Goal: Information Seeking & Learning: Check status

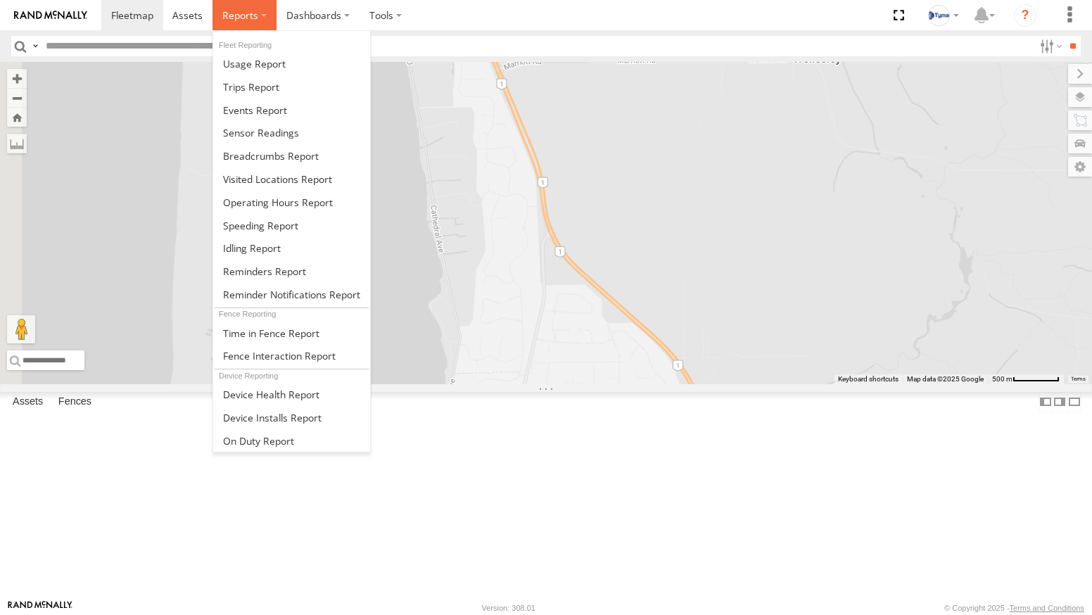
click at [248, 23] on label at bounding box center [244, 15] width 64 height 30
click at [257, 160] on span at bounding box center [271, 155] width 96 height 13
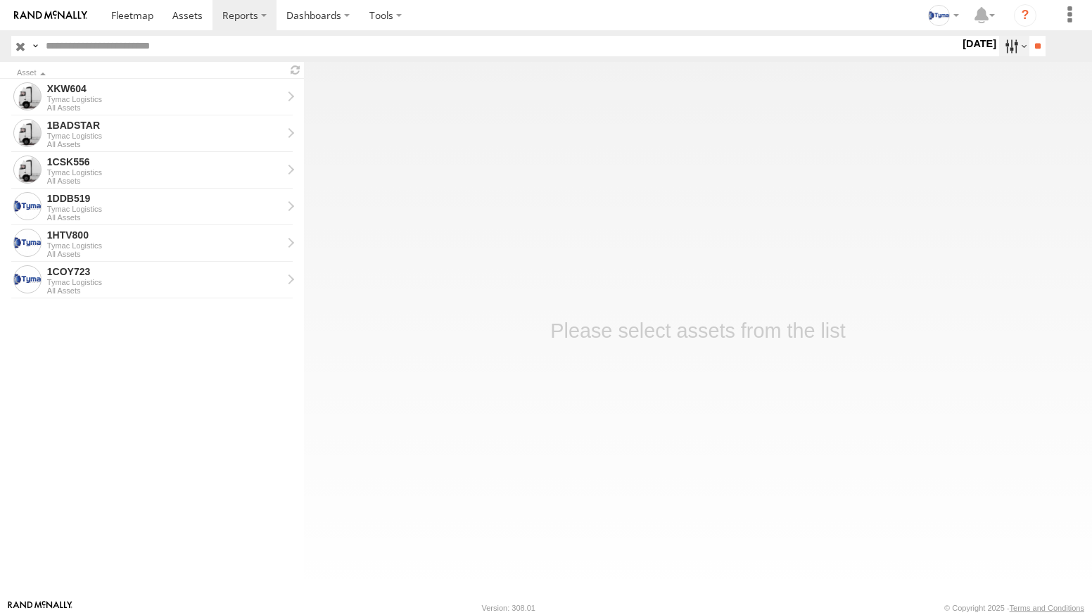
click at [1003, 49] on label at bounding box center [1014, 46] width 30 height 20
click at [0, 0] on label at bounding box center [0, 0] width 0 height 0
click at [1047, 34] on header "Search Query Asset ID Asset Label Registration Manufacturer Model VIN" at bounding box center [546, 46] width 1092 height 32
click at [1039, 44] on input "**" at bounding box center [1037, 46] width 16 height 20
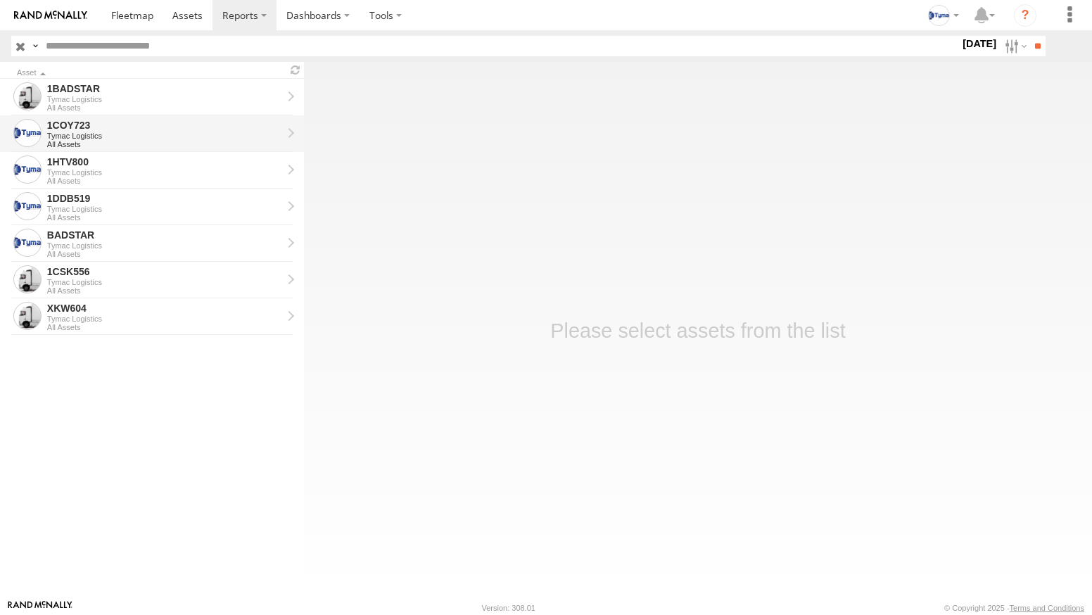
click at [103, 136] on div "Tymac Logistics" at bounding box center [164, 136] width 235 height 8
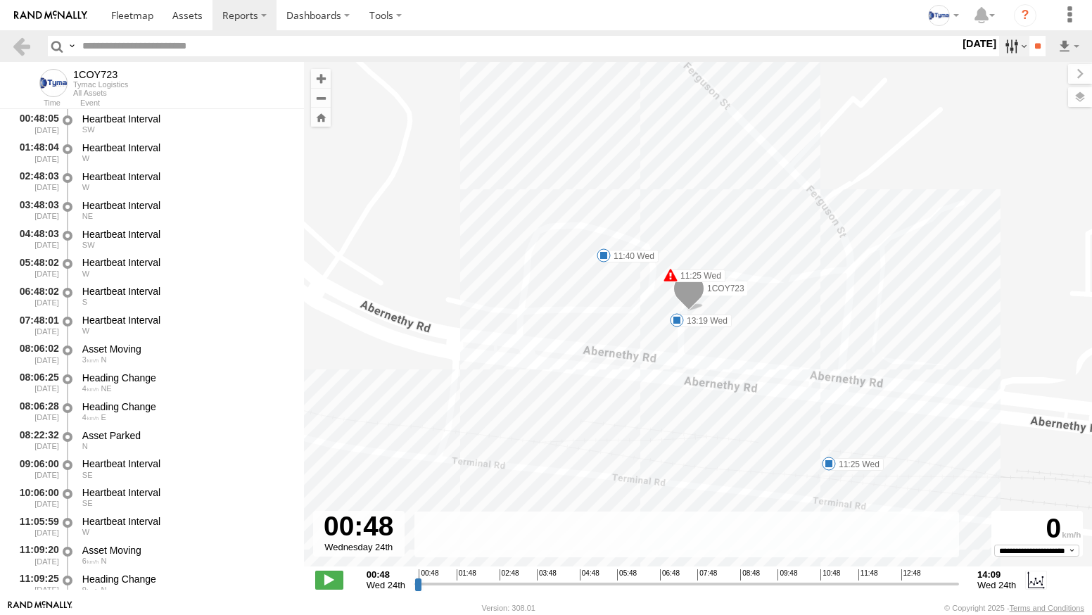
click at [1005, 49] on label at bounding box center [1014, 46] width 30 height 20
click at [0, 0] on label at bounding box center [0, 0] width 0 height 0
click at [1038, 44] on input "**" at bounding box center [1037, 46] width 16 height 20
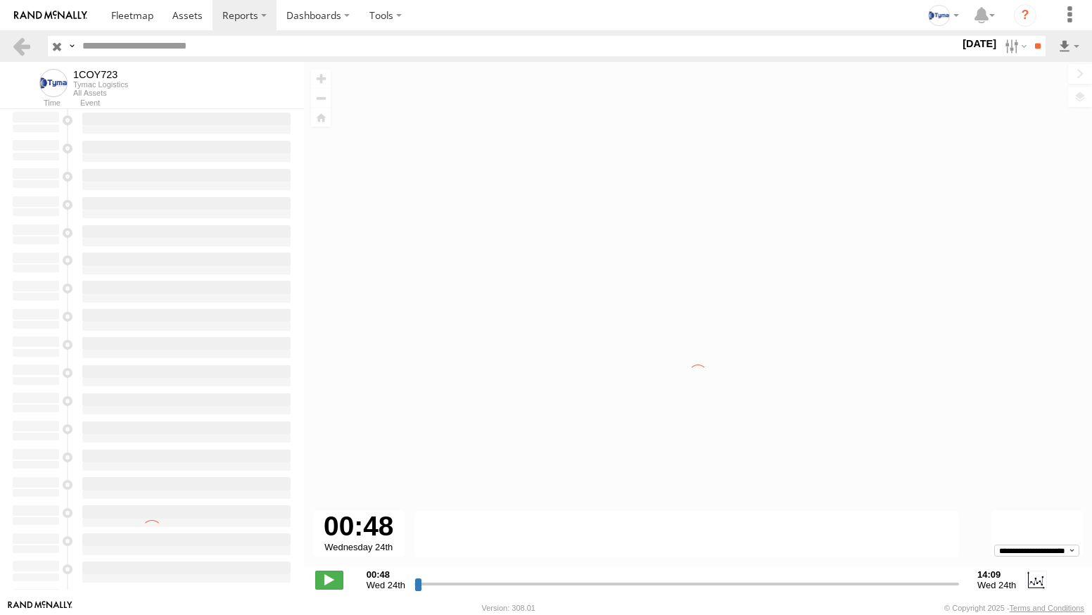
type input "**********"
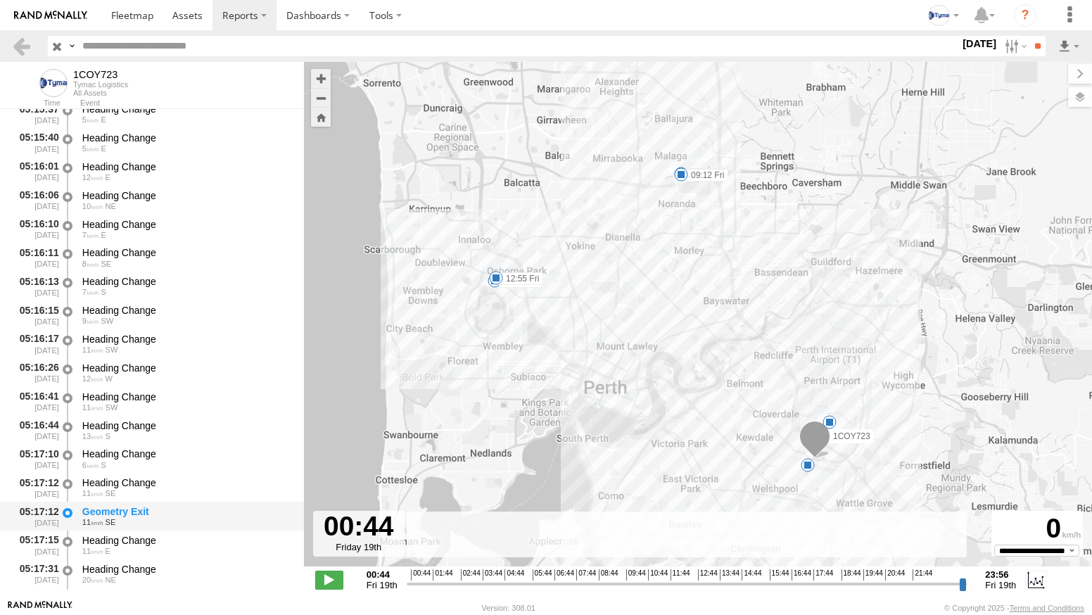
scroll to position [70, 0]
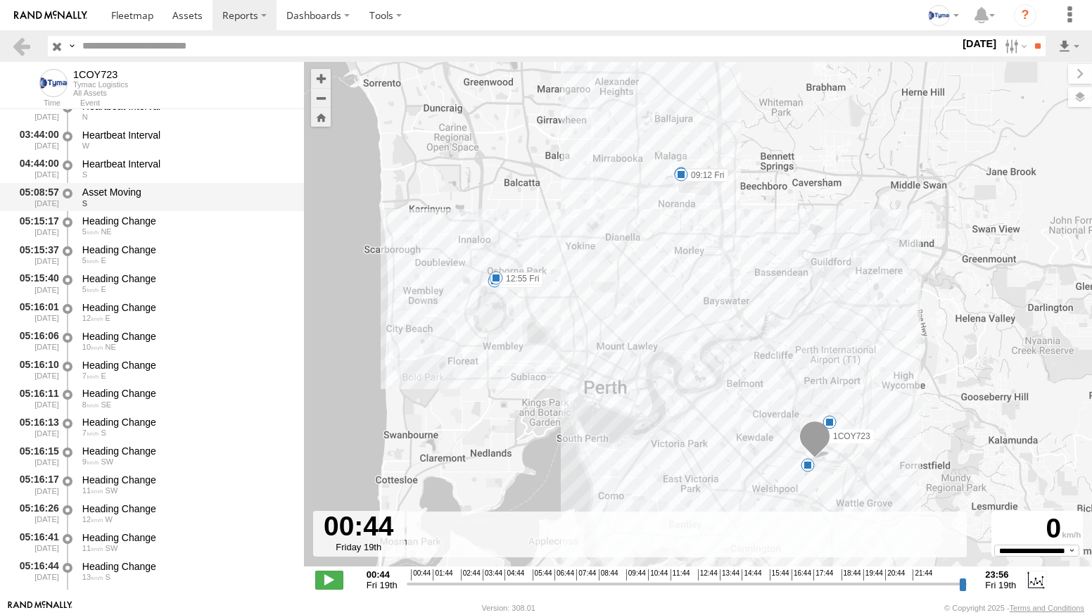
click at [140, 194] on div "Asset Moving" at bounding box center [186, 192] width 208 height 13
click at [30, 7] on link at bounding box center [50, 15] width 101 height 30
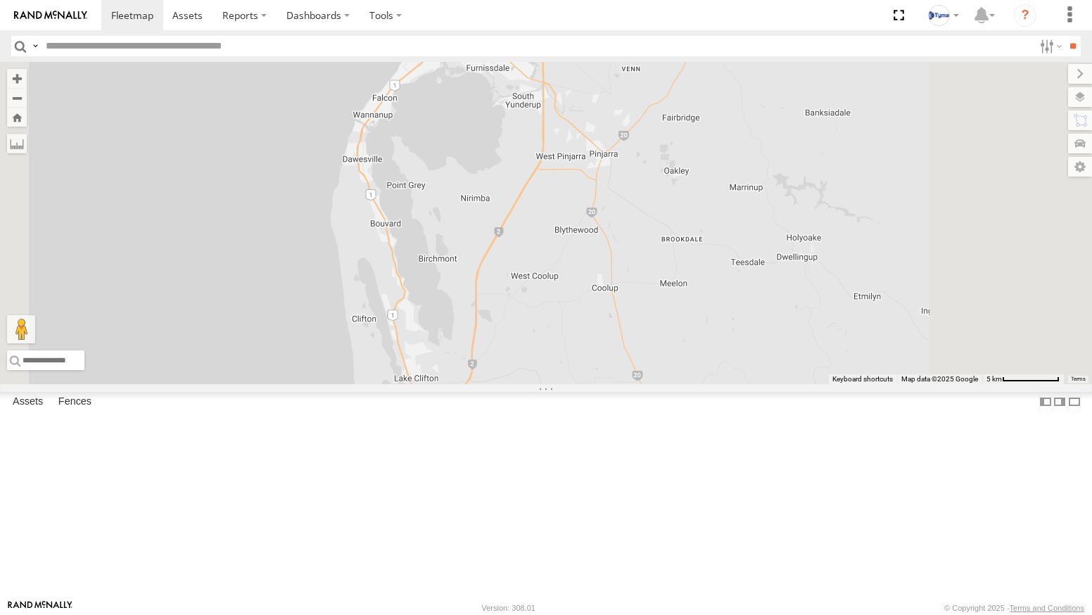
drag, startPoint x: 714, startPoint y: 229, endPoint x: 680, endPoint y: 390, distance: 163.9
click at [680, 384] on div "1DDB519" at bounding box center [546, 223] width 1092 height 322
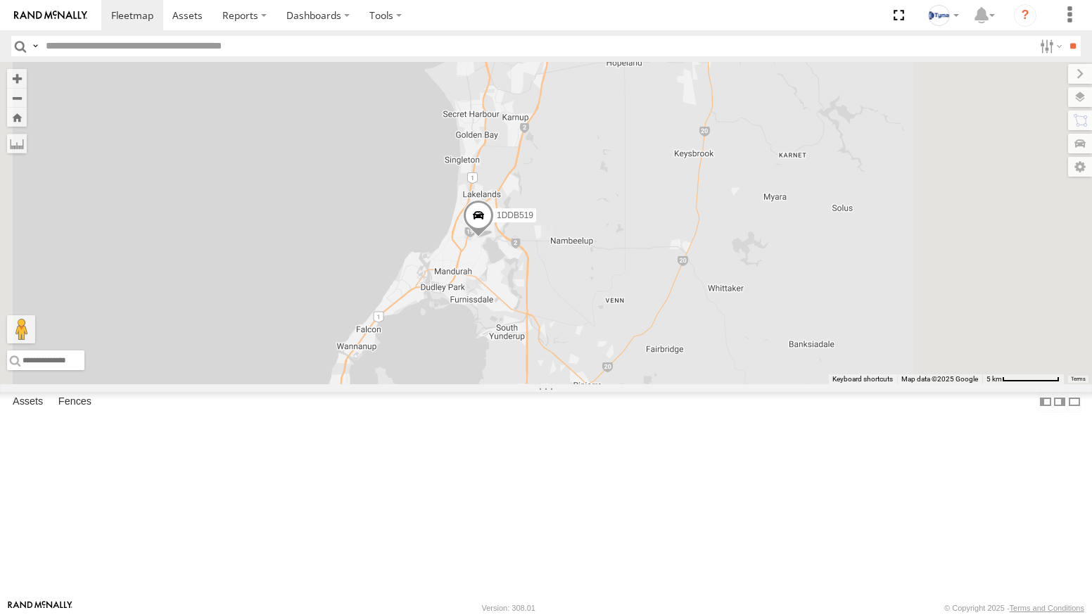
drag, startPoint x: 685, startPoint y: 242, endPoint x: 677, endPoint y: 381, distance: 138.8
click at [677, 381] on div "1DDB519" at bounding box center [546, 223] width 1092 height 322
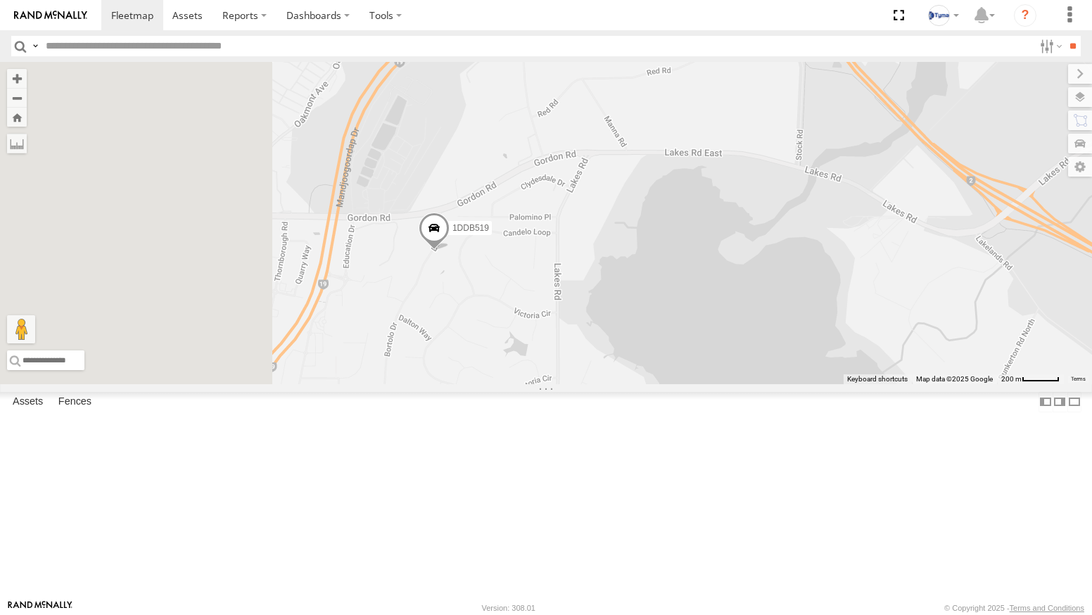
drag, startPoint x: 457, startPoint y: 397, endPoint x: 745, endPoint y: 405, distance: 287.8
click at [745, 384] on div "1DDB519" at bounding box center [546, 223] width 1092 height 322
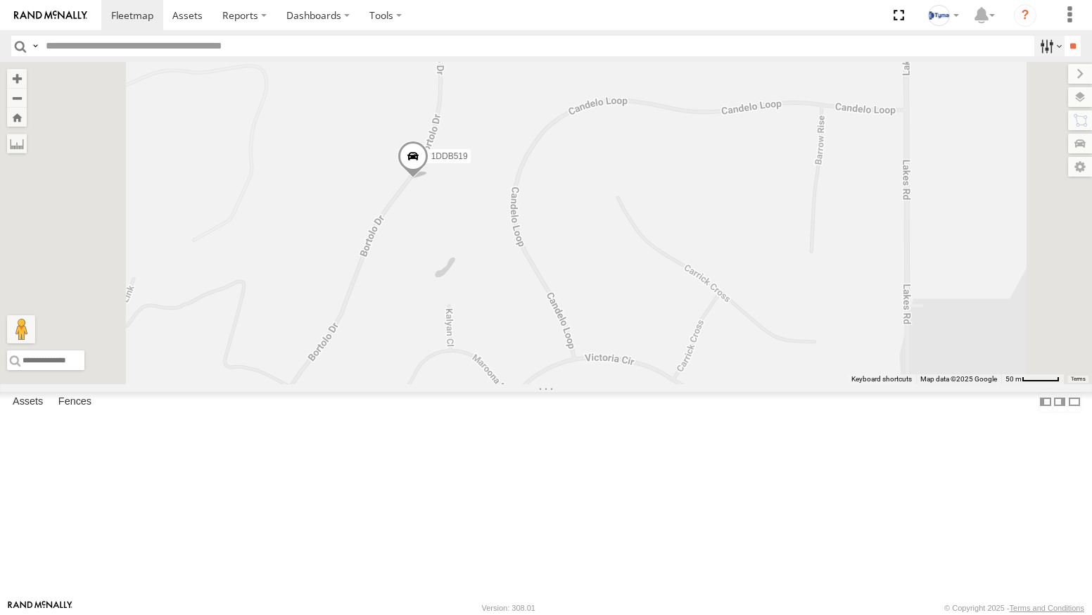
click at [1043, 50] on label at bounding box center [1049, 46] width 30 height 20
click at [1048, 43] on label at bounding box center [1049, 46] width 30 height 20
click at [1075, 93] on label at bounding box center [1080, 97] width 24 height 20
click at [0, 0] on div "Basemaps" at bounding box center [0, 0] width 0 height 0
click at [0, 0] on div "Overlays" at bounding box center [0, 0] width 0 height 0
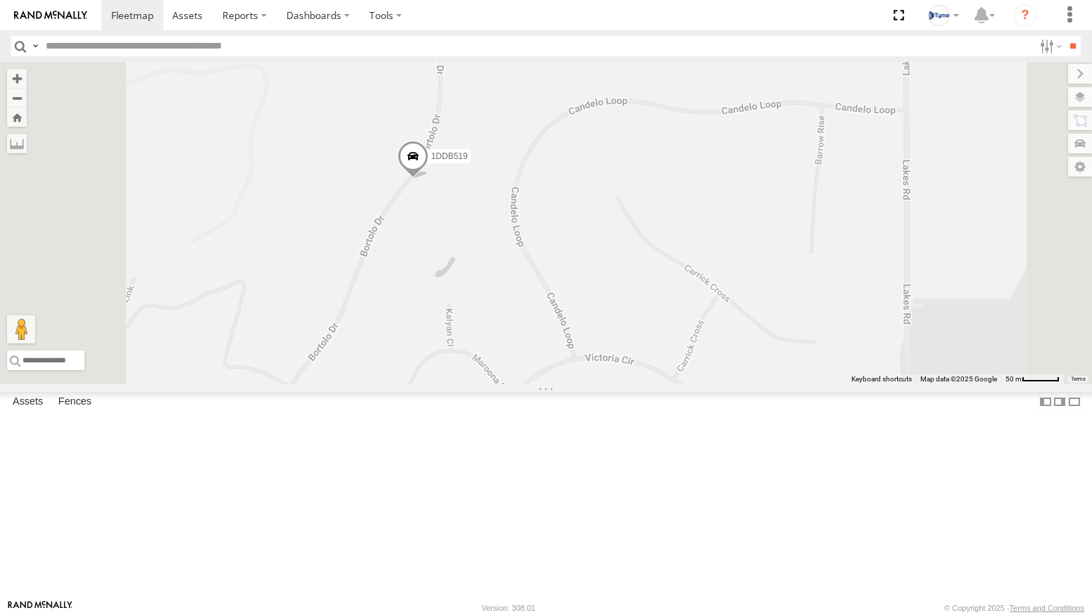
click at [0, 0] on label at bounding box center [0, 0] width 0 height 0
click at [0, 0] on span "Basemaps" at bounding box center [0, 0] width 0 height 0
click at [0, 0] on span "Satellite" at bounding box center [0, 0] width 0 height 0
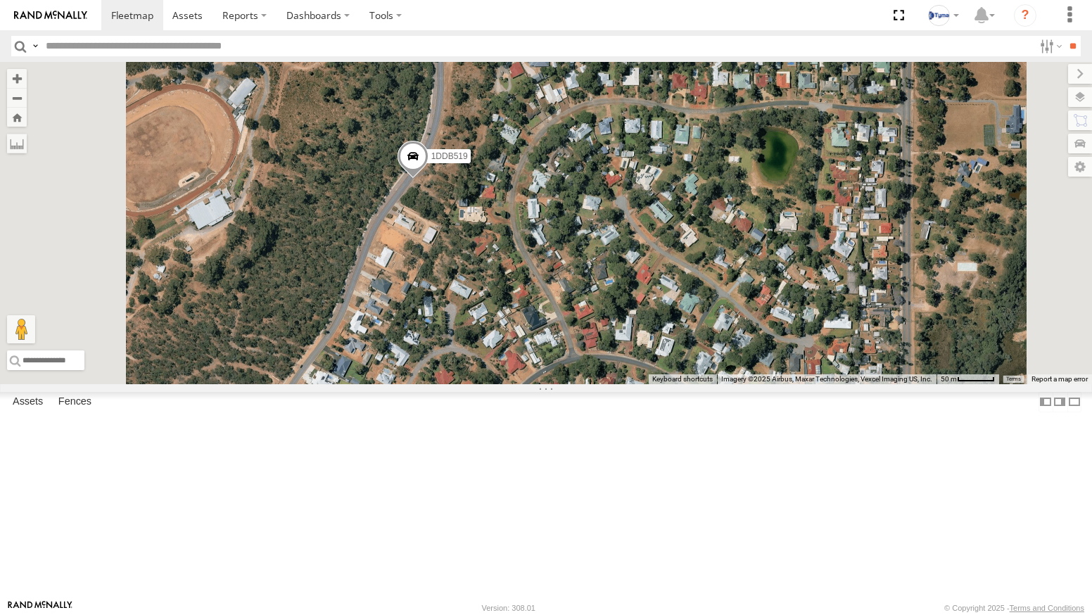
click at [0, 0] on span "Satellite + Roadmap" at bounding box center [0, 0] width 0 height 0
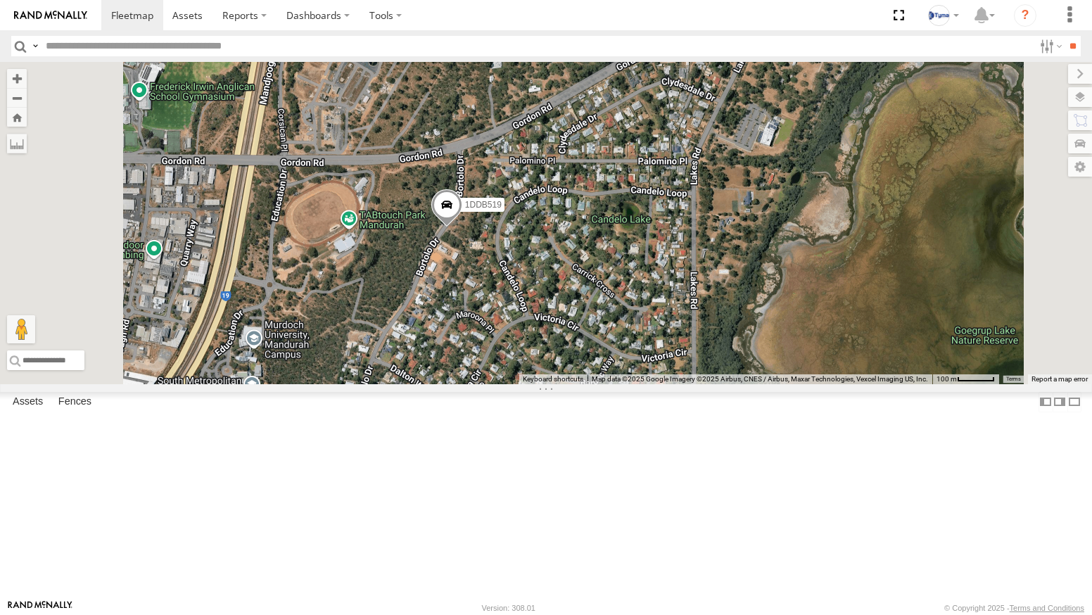
drag, startPoint x: 589, startPoint y: 455, endPoint x: 676, endPoint y: 381, distance: 114.8
click at [676, 381] on div "1DDB519" at bounding box center [546, 223] width 1092 height 322
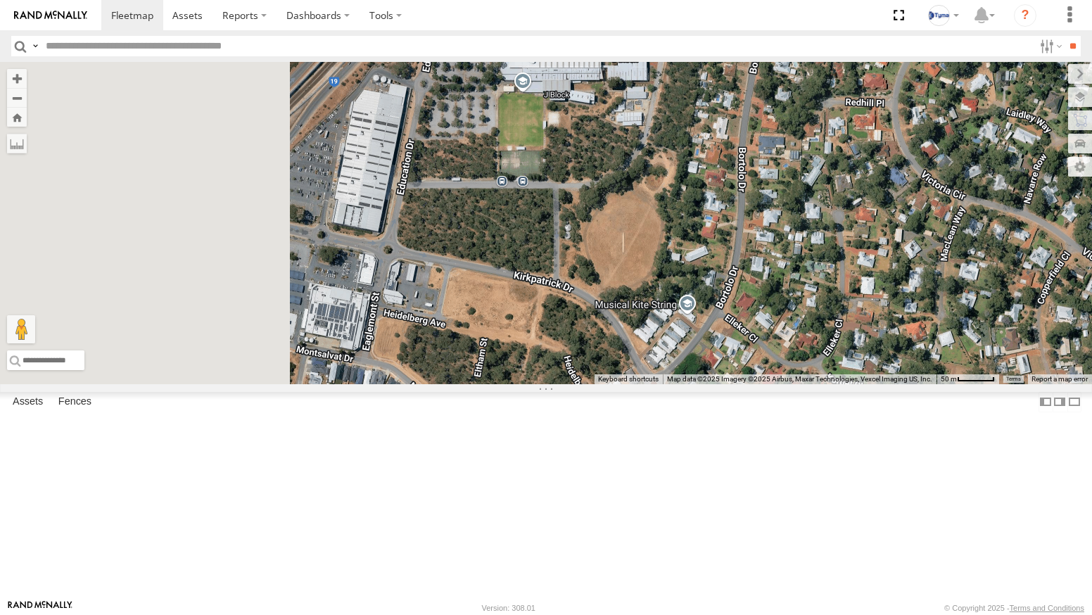
drag, startPoint x: 493, startPoint y: 393, endPoint x: 664, endPoint y: 341, distance: 178.5
click at [664, 341] on div "1DDB519" at bounding box center [546, 223] width 1092 height 322
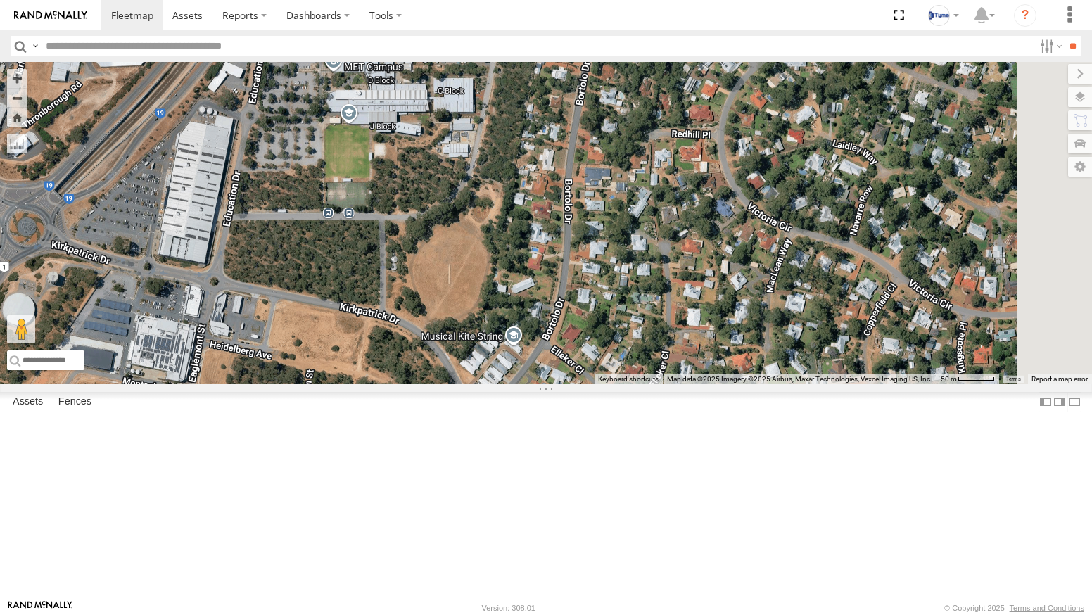
drag, startPoint x: 655, startPoint y: 317, endPoint x: 465, endPoint y: 388, distance: 202.8
click at [465, 384] on div "1DDB519" at bounding box center [546, 223] width 1092 height 322
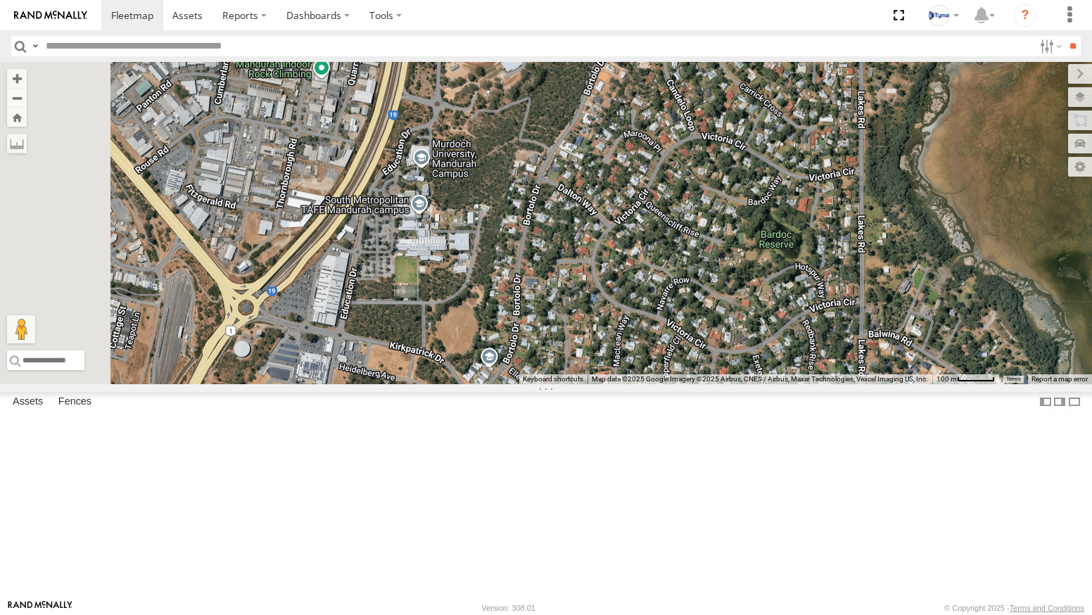
drag, startPoint x: 689, startPoint y: 198, endPoint x: 759, endPoint y: 248, distance: 85.9
click at [759, 248] on div "1DDB519" at bounding box center [546, 223] width 1092 height 322
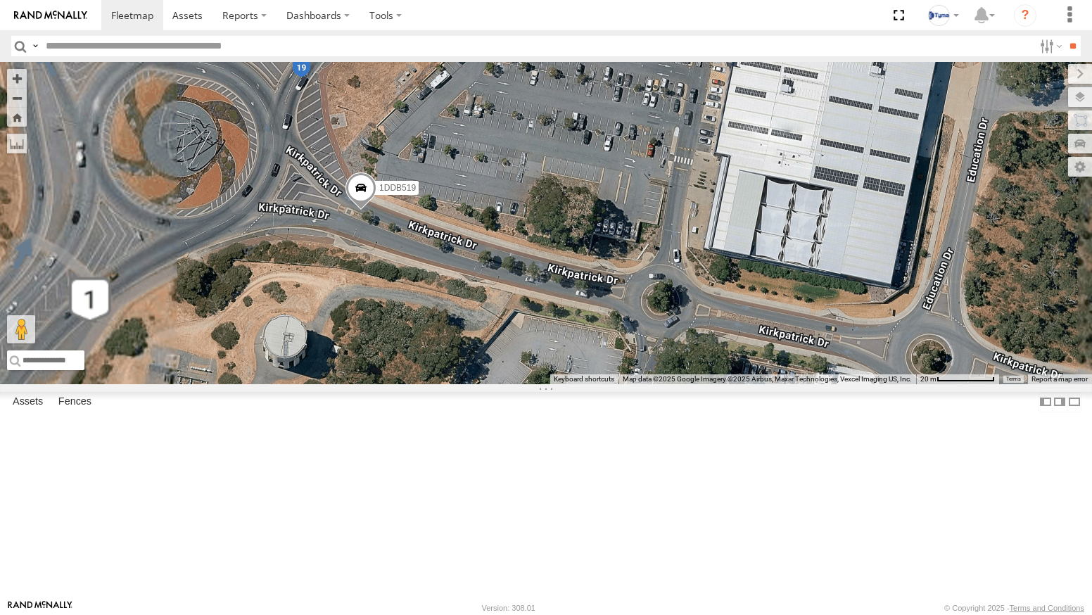
drag, startPoint x: 534, startPoint y: 264, endPoint x: 546, endPoint y: 358, distance: 94.3
click at [546, 358] on div "1DDB519" at bounding box center [546, 223] width 1092 height 322
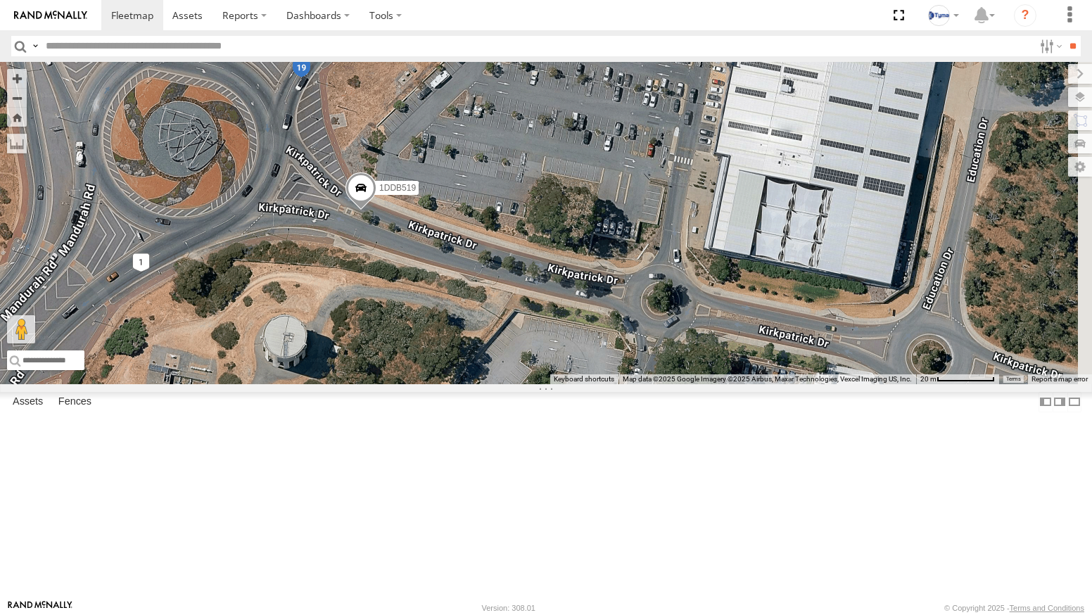
click at [58, 15] on img at bounding box center [50, 16] width 73 height 10
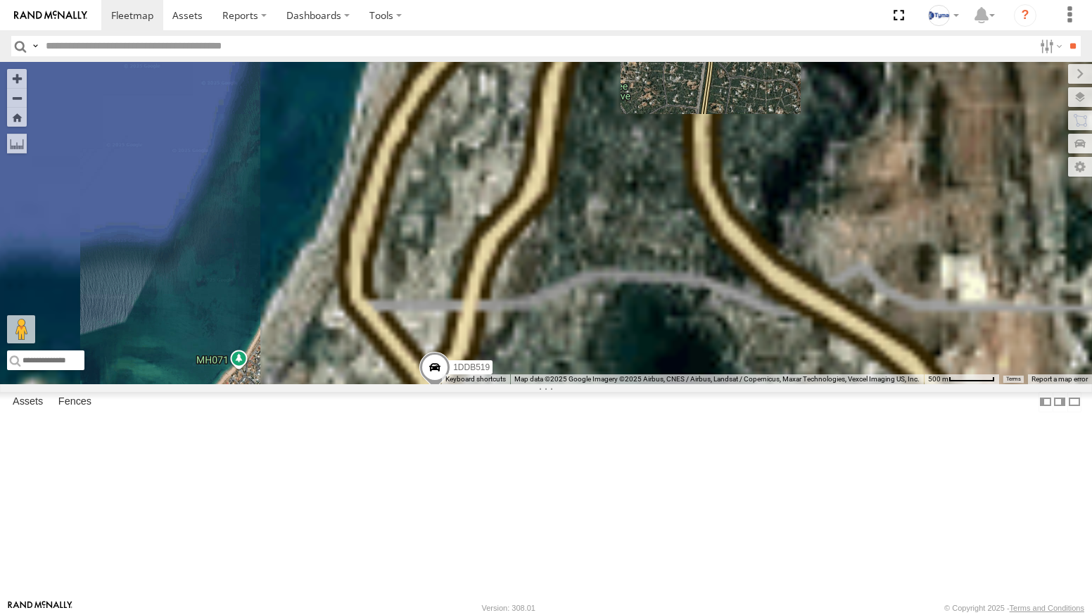
drag, startPoint x: 646, startPoint y: 454, endPoint x: 734, endPoint y: 378, distance: 116.7
click at [740, 376] on div "1DDB519" at bounding box center [546, 223] width 1092 height 322
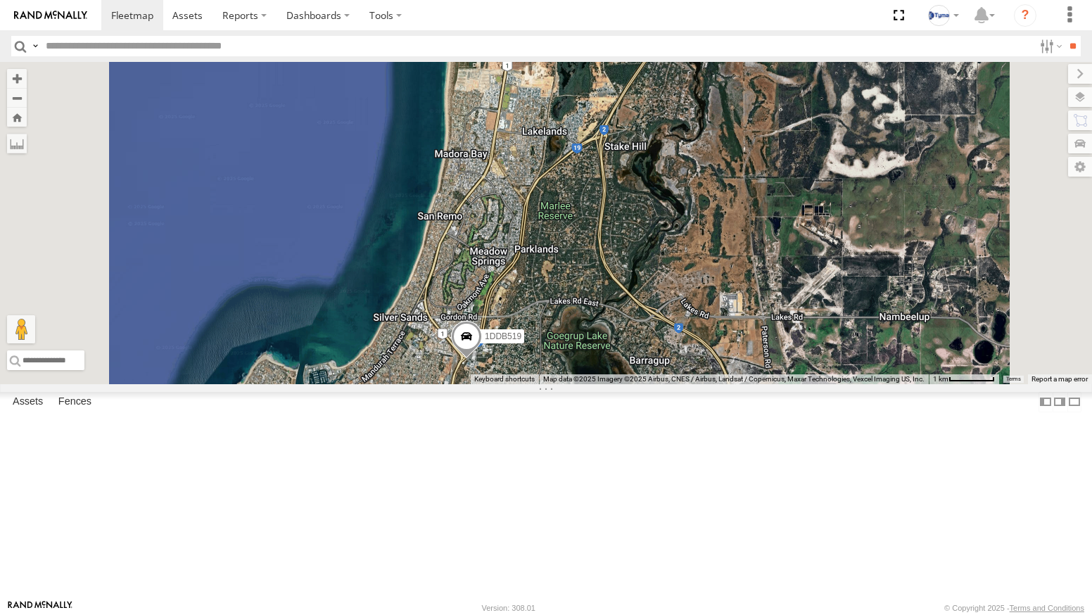
drag, startPoint x: 829, startPoint y: 302, endPoint x: 735, endPoint y: 378, distance: 120.5
click at [741, 370] on div "1DDB519" at bounding box center [546, 223] width 1092 height 322
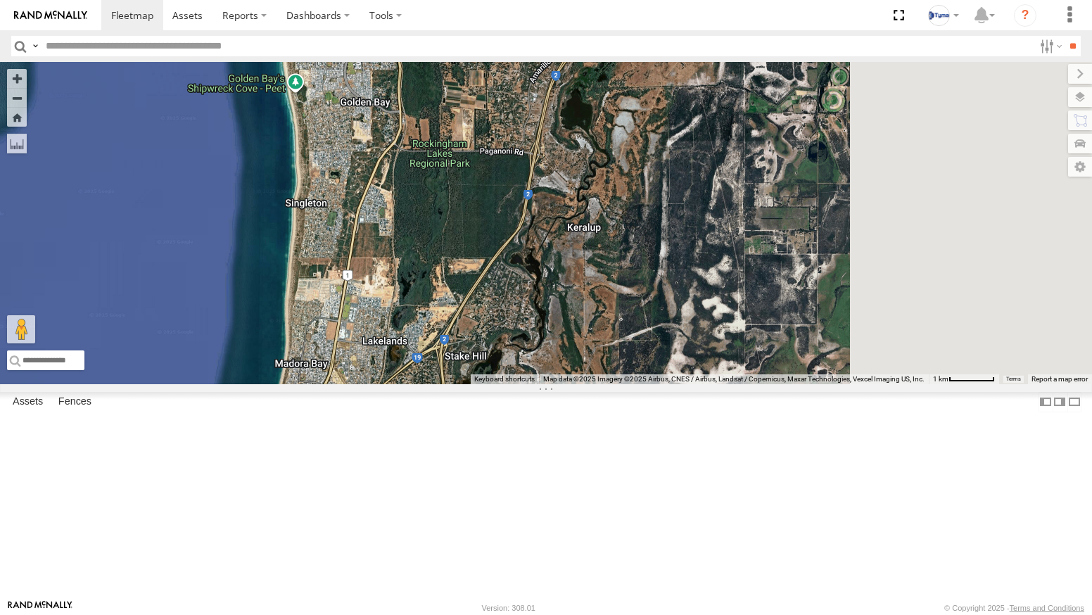
drag, startPoint x: 810, startPoint y: 212, endPoint x: 774, endPoint y: 367, distance: 159.7
click at [777, 365] on div "1DDB519" at bounding box center [546, 223] width 1092 height 322
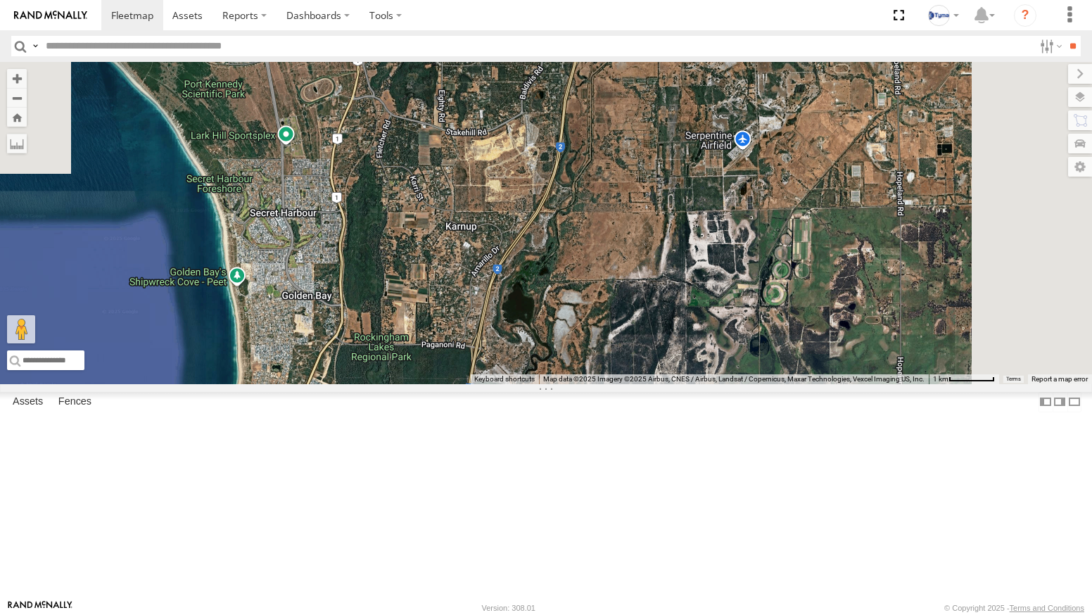
drag, startPoint x: 738, startPoint y: 331, endPoint x: 731, endPoint y: 348, distance: 18.9
click at [731, 348] on div "1DDB519" at bounding box center [546, 223] width 1092 height 322
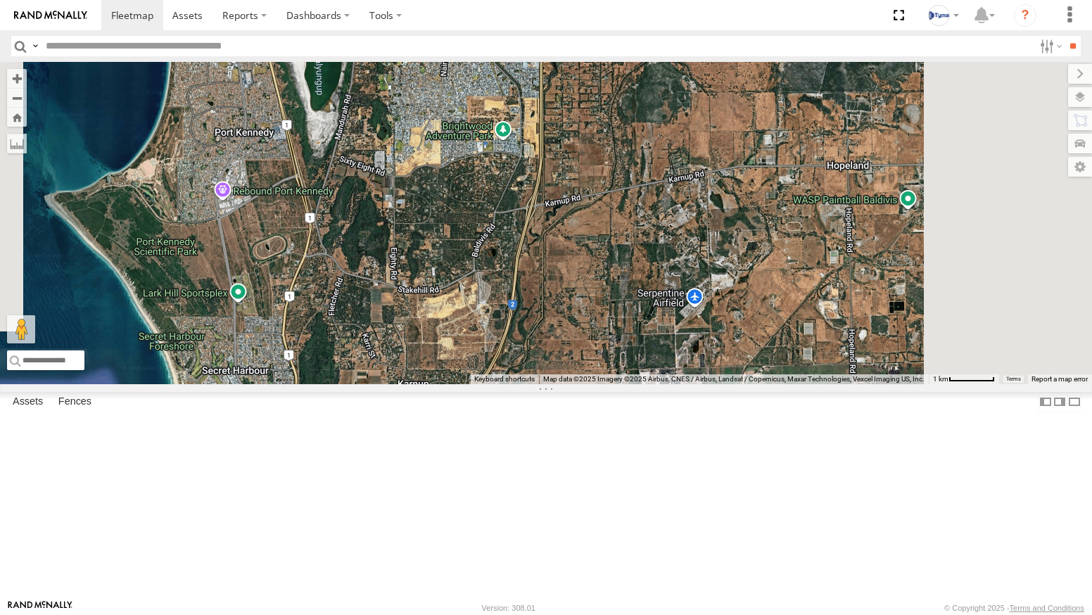
drag, startPoint x: 751, startPoint y: 321, endPoint x: 734, endPoint y: 359, distance: 41.3
click at [734, 359] on div "1DDB519" at bounding box center [546, 223] width 1092 height 322
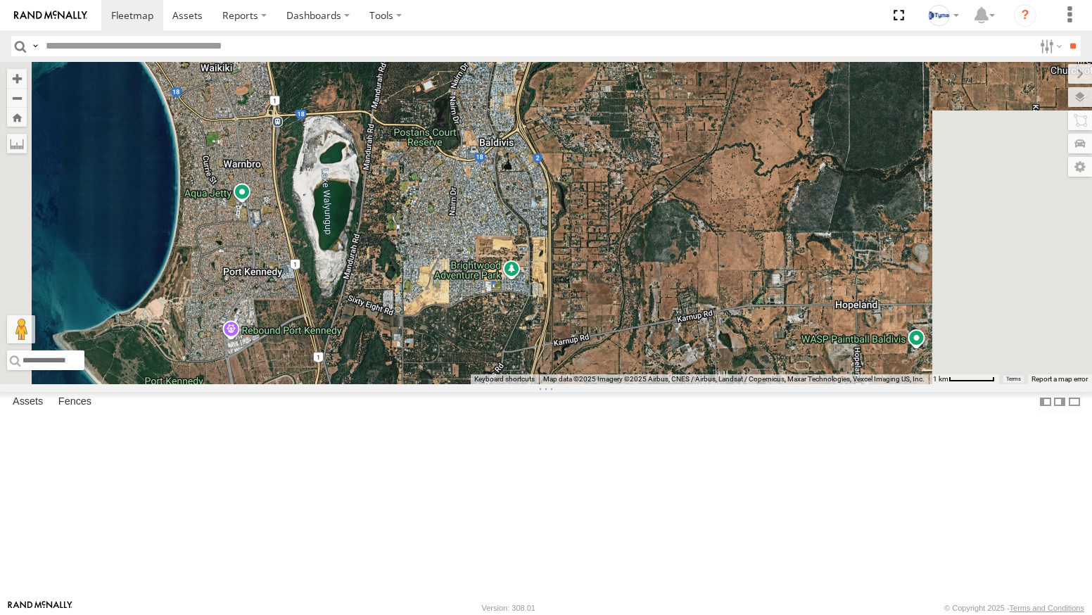
drag, startPoint x: 736, startPoint y: 202, endPoint x: 758, endPoint y: 340, distance: 140.4
click at [758, 340] on div "1DDB519" at bounding box center [546, 223] width 1092 height 322
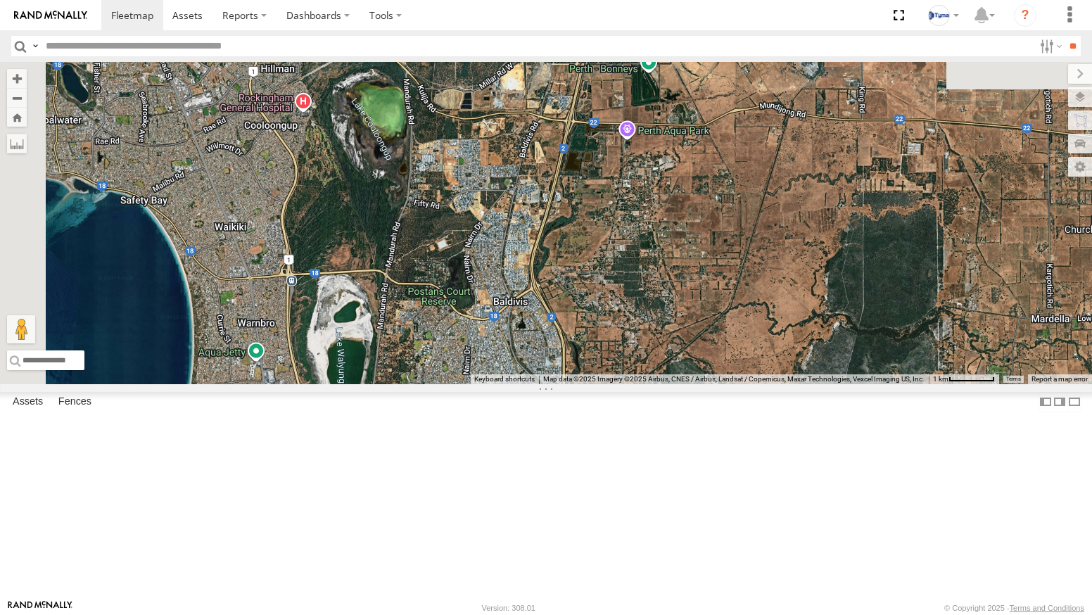
drag, startPoint x: 711, startPoint y: 191, endPoint x: 721, endPoint y: 359, distance: 167.7
click at [722, 359] on div "1DDB519" at bounding box center [546, 223] width 1092 height 322
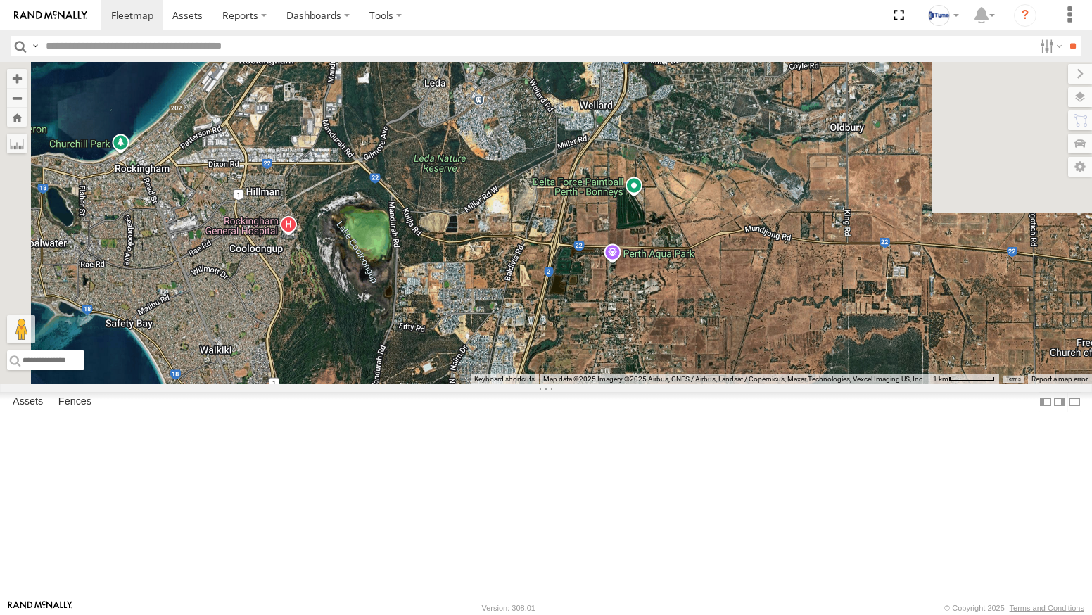
drag, startPoint x: 750, startPoint y: 234, endPoint x: 730, endPoint y: 342, distance: 110.1
click at [730, 342] on div "1DDB519" at bounding box center [546, 223] width 1092 height 322
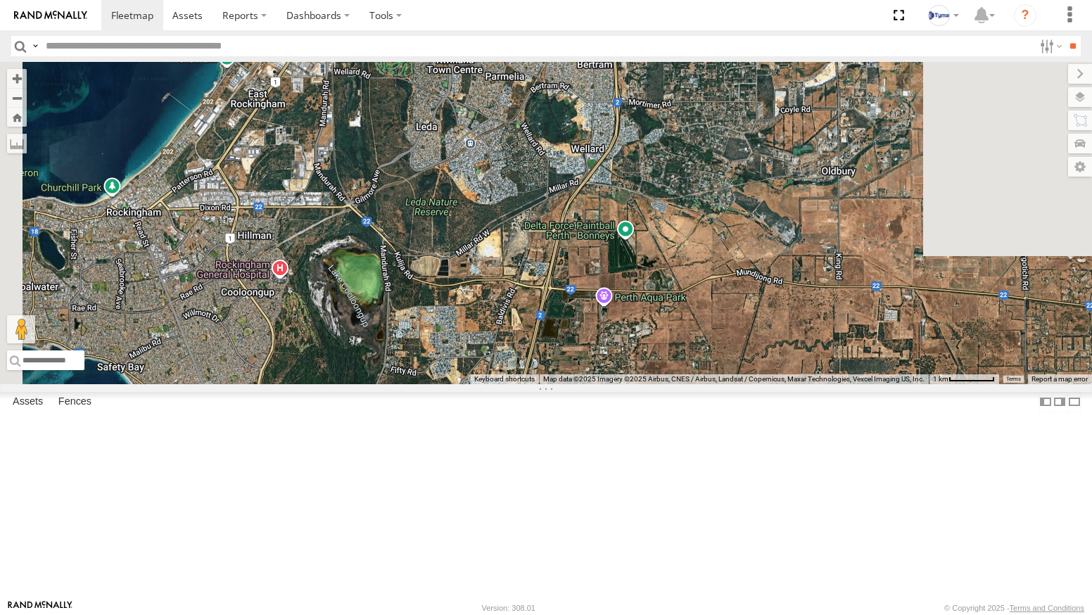
drag, startPoint x: 756, startPoint y: 281, endPoint x: 749, endPoint y: 395, distance: 114.2
click at [750, 384] on div "1DDB519" at bounding box center [546, 223] width 1092 height 322
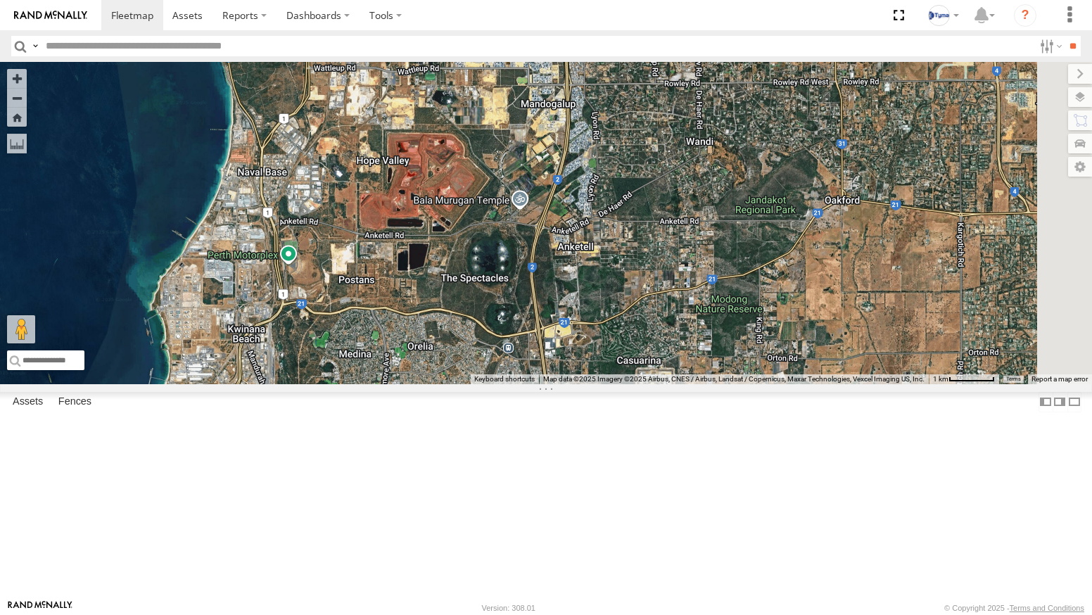
drag, startPoint x: 784, startPoint y: 214, endPoint x: 729, endPoint y: 387, distance: 181.5
click at [731, 383] on div "1DDB519" at bounding box center [546, 223] width 1092 height 322
